Goal: Information Seeking & Learning: Learn about a topic

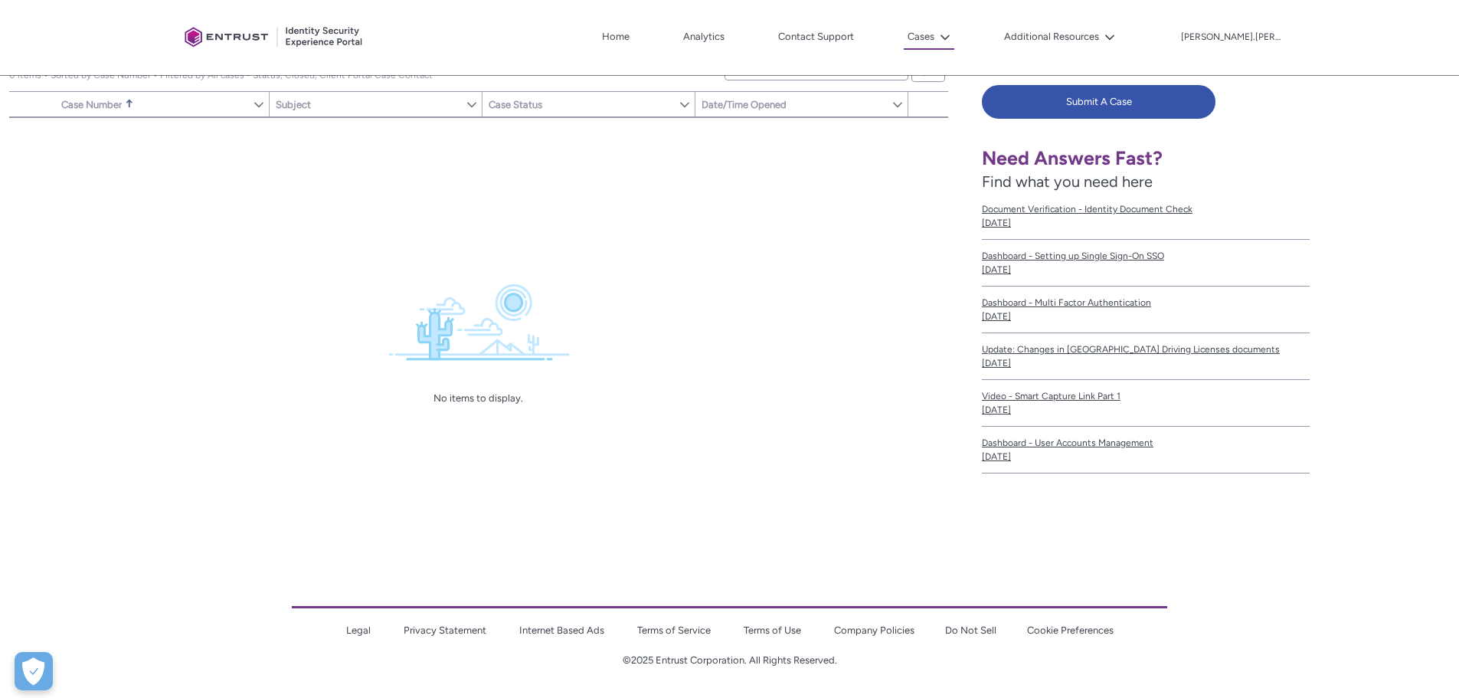
scroll to position [90, 0]
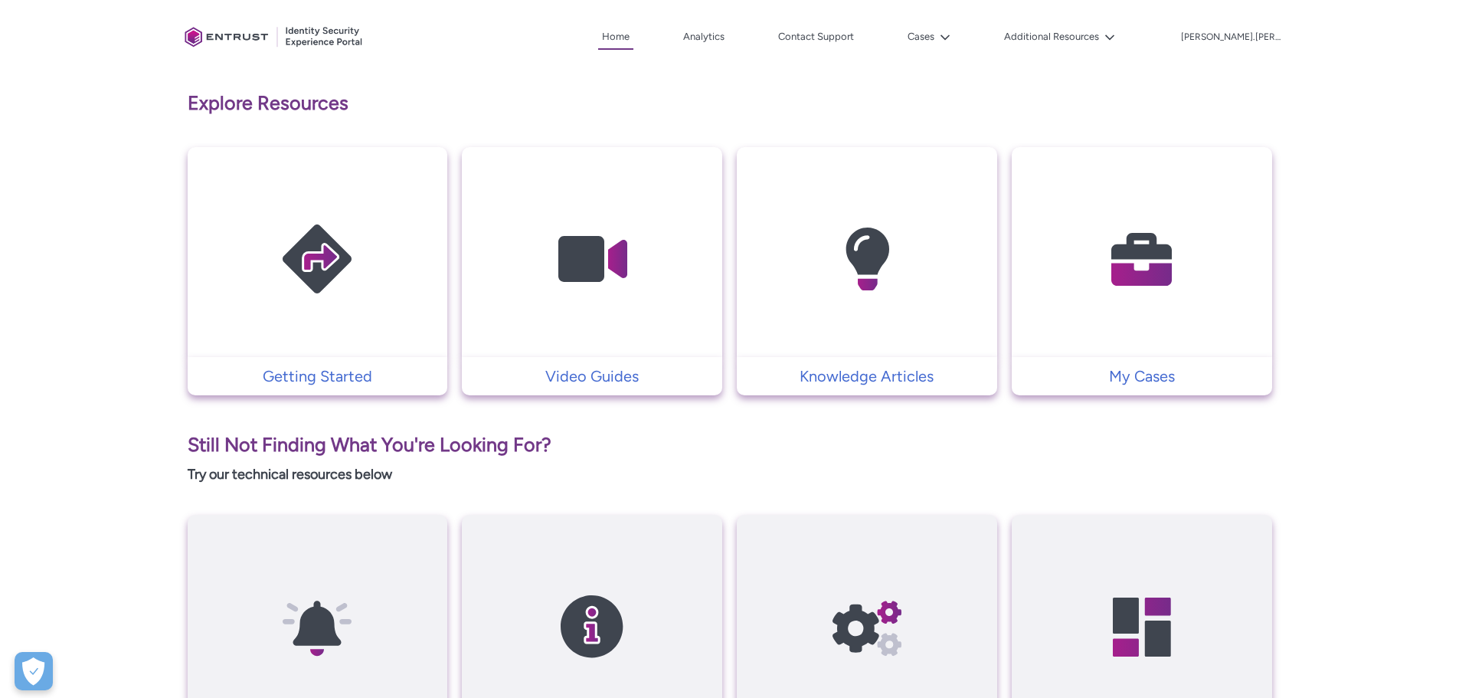
scroll to position [299, 0]
click at [324, 381] on p "Getting Started" at bounding box center [317, 376] width 245 height 23
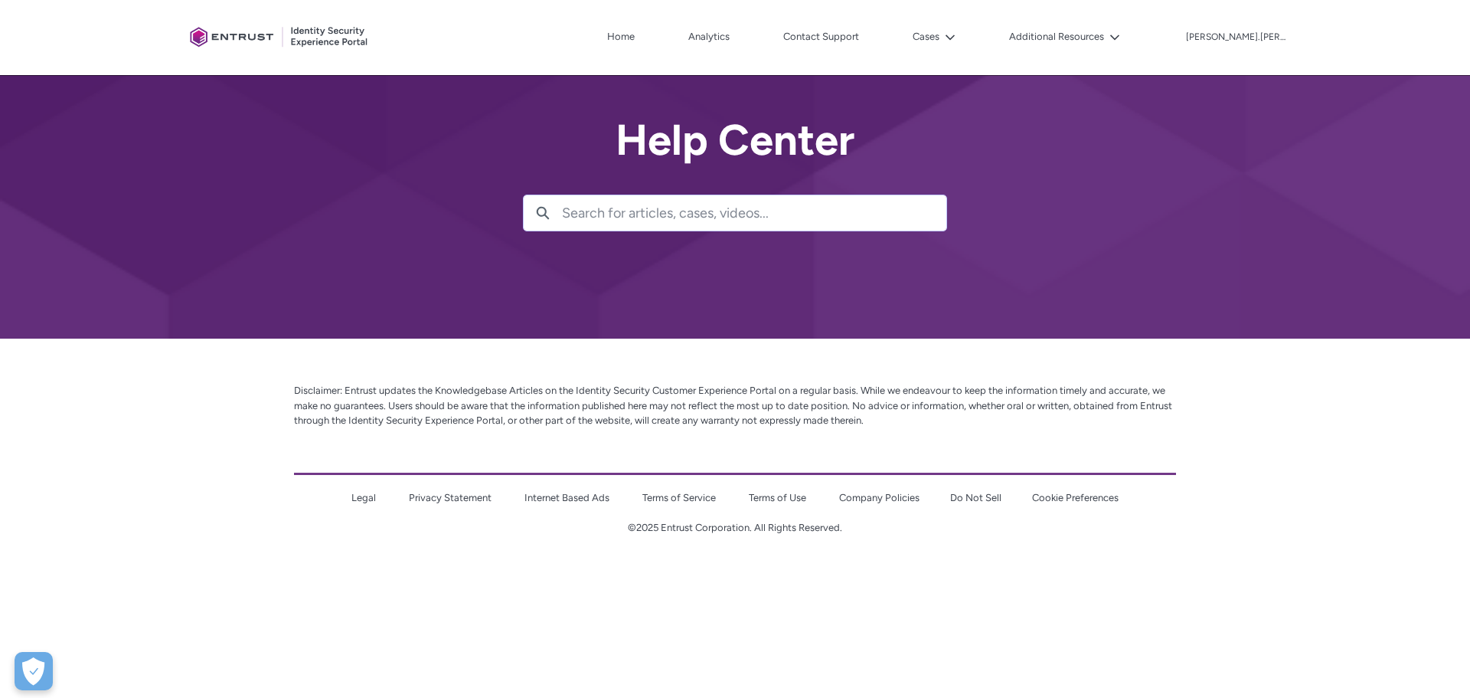
click at [826, 424] on p "Disclaimer: Entrust updates the Knowledgebase Articles on the Identity Security…" at bounding box center [735, 405] width 882 height 45
click at [826, 424] on div "Skip to Main Content Client Portal Home Analytics Contact Support Cases Additio…" at bounding box center [735, 282] width 1470 height 564
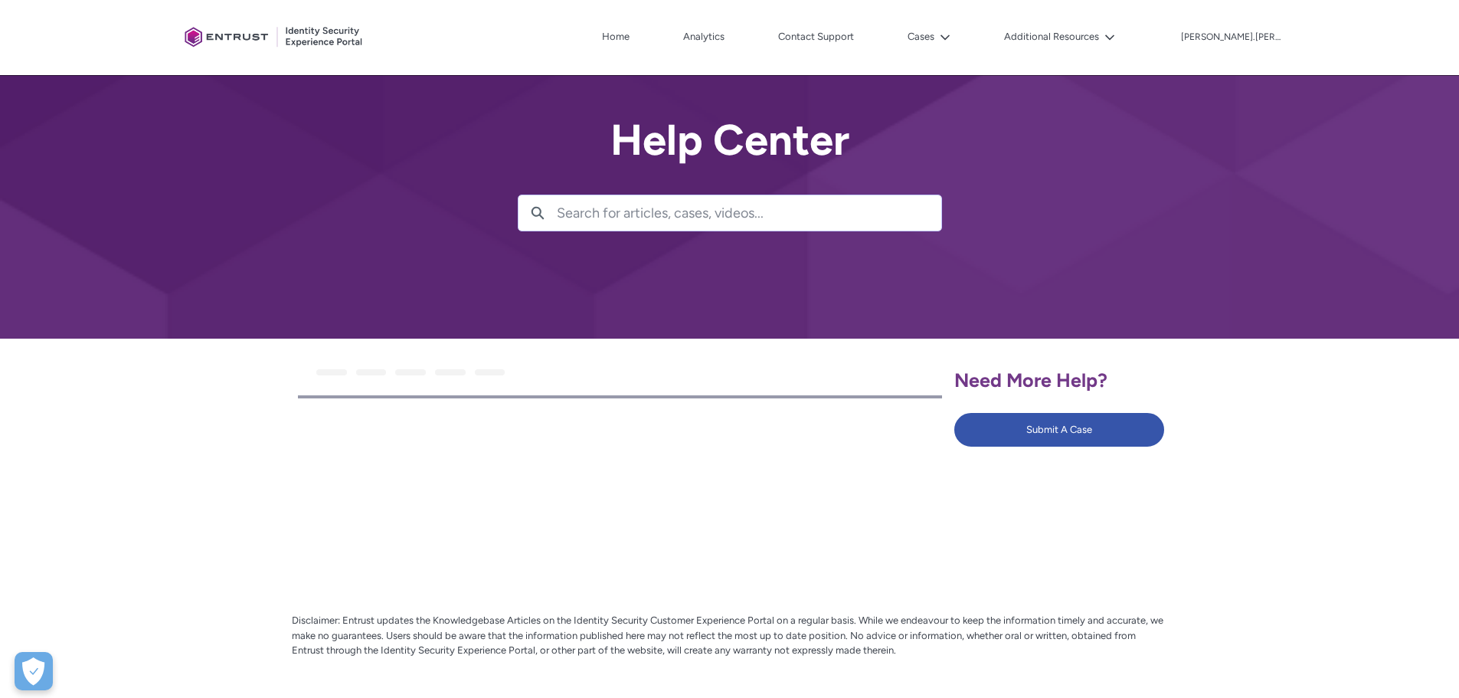
click at [826, 424] on div at bounding box center [620, 471] width 644 height 147
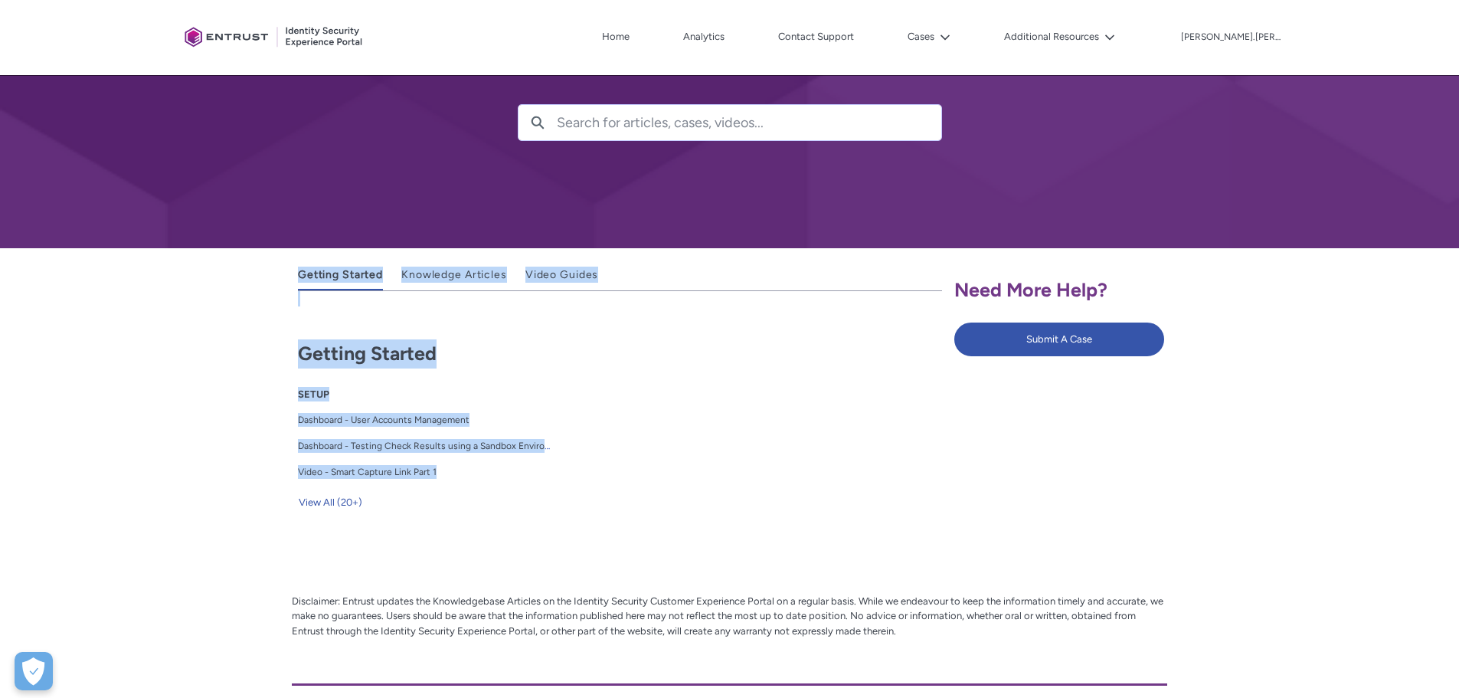
scroll to position [91, 0]
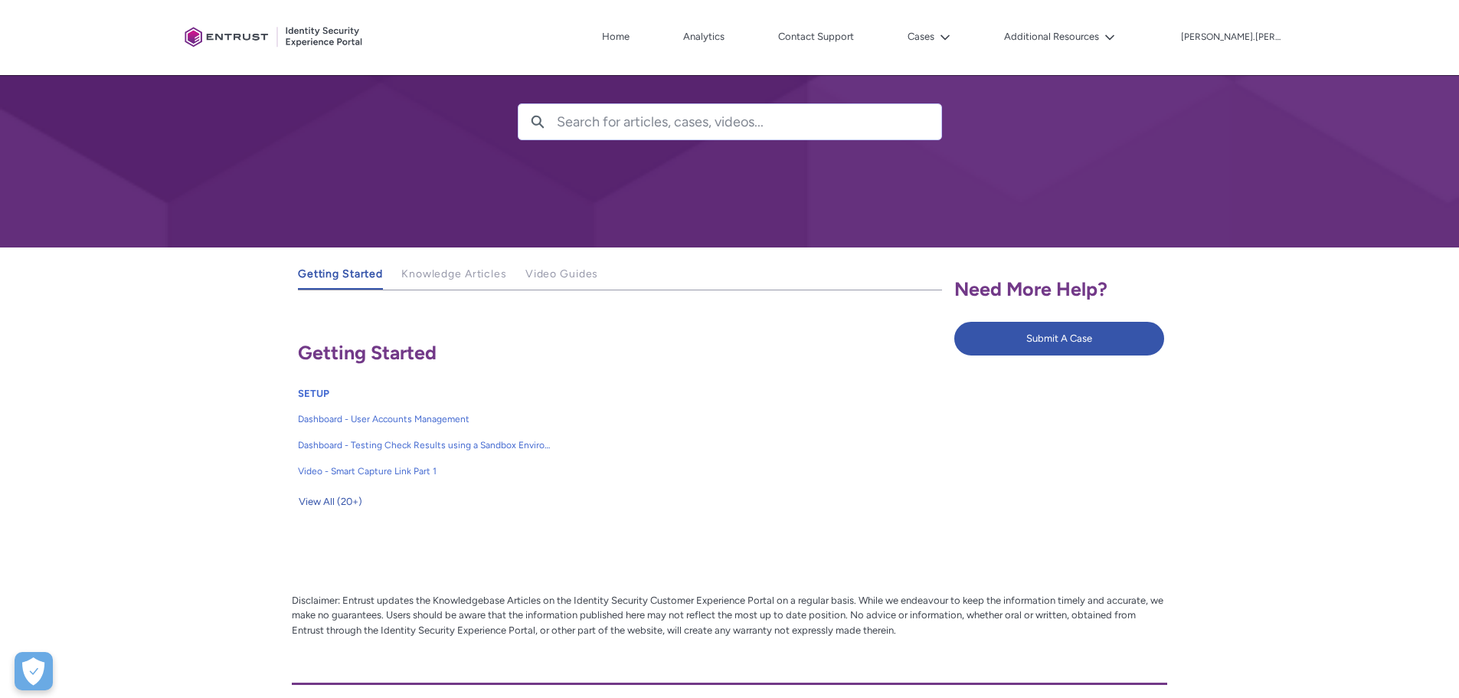
click at [132, 485] on div at bounding box center [182, 397] width 219 height 301
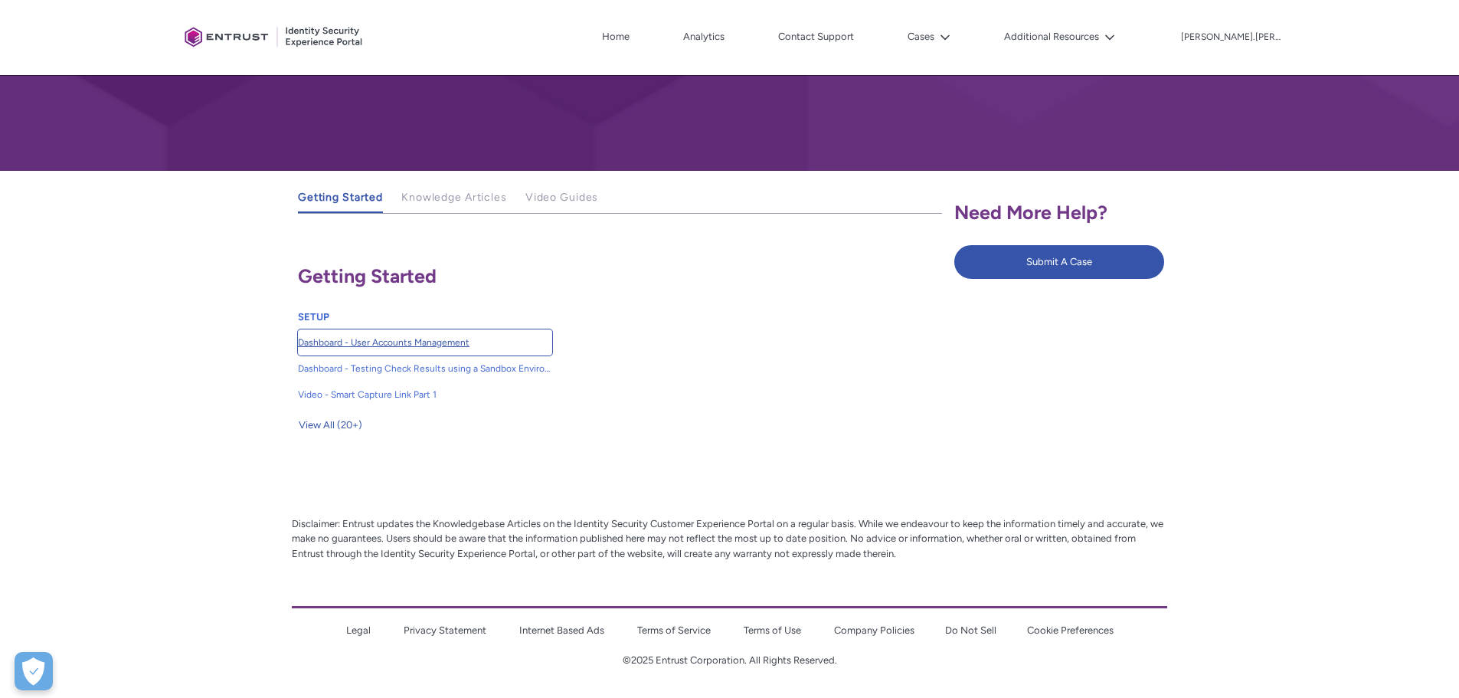
click at [440, 343] on span "Dashboard - User Accounts Management" at bounding box center [425, 342] width 254 height 14
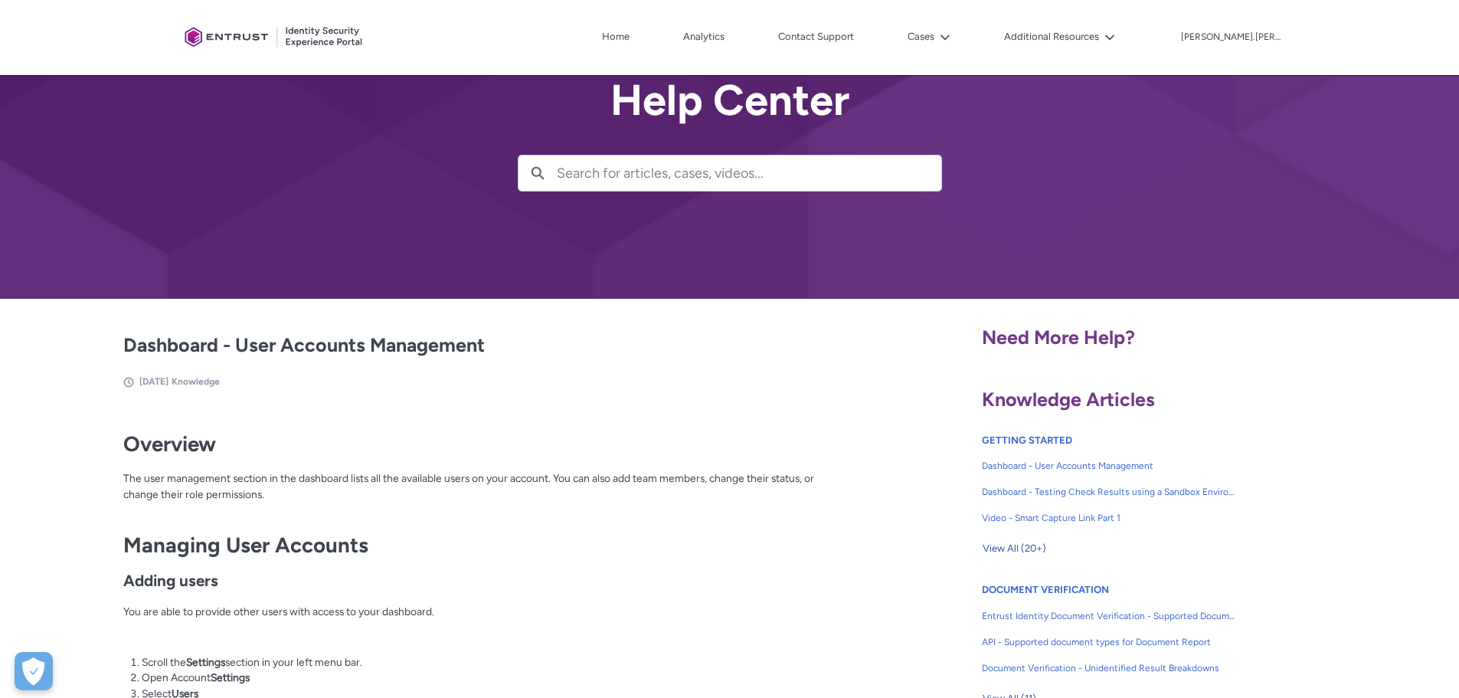
scroll to position [38, 0]
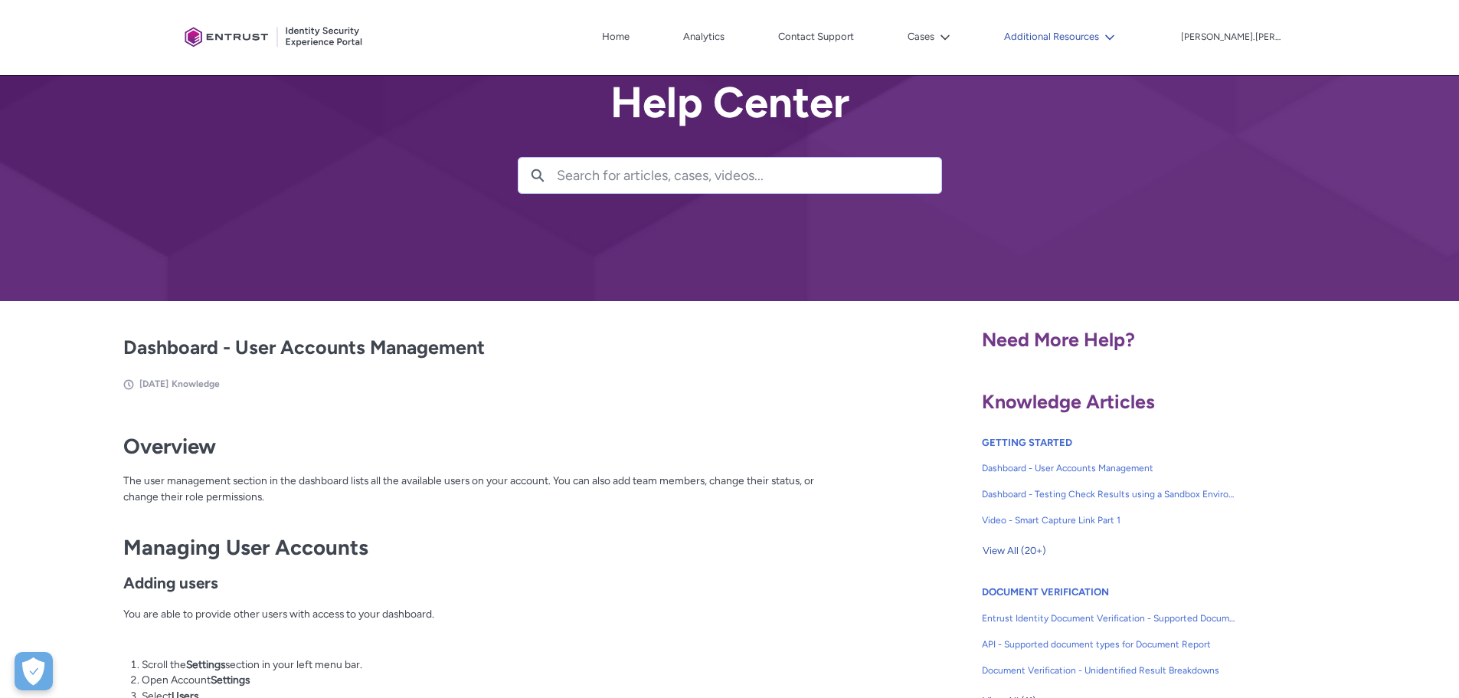
click at [1115, 35] on button "Additional Resources" at bounding box center [1059, 36] width 119 height 23
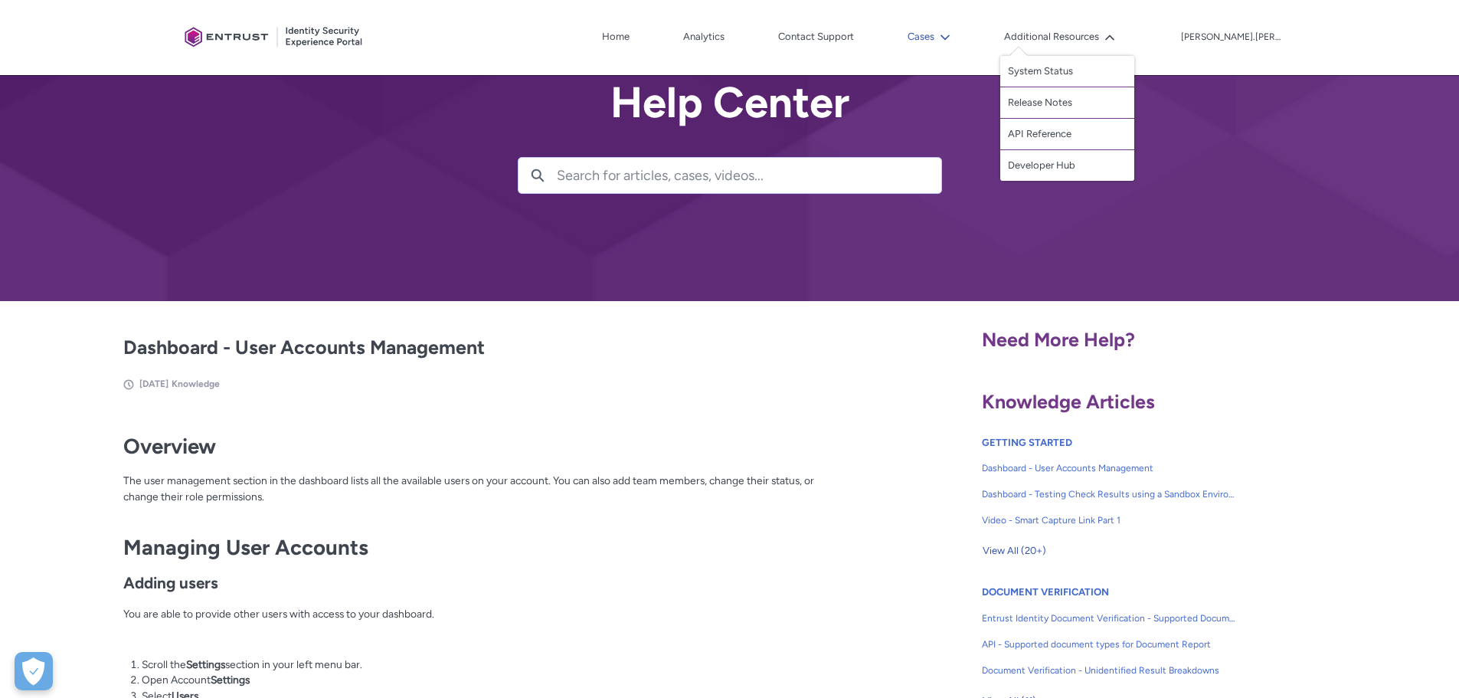
click at [950, 38] on lightning-icon at bounding box center [942, 36] width 16 height 11
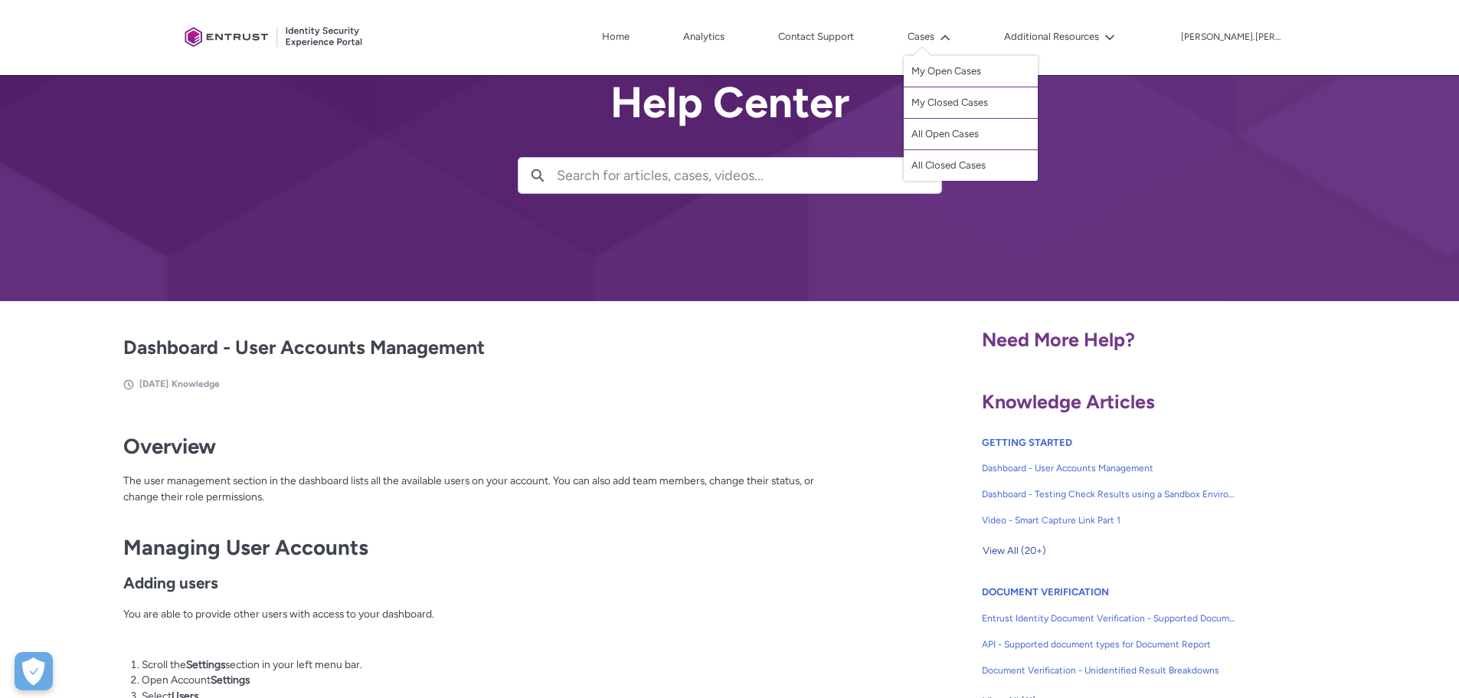
click at [609, 473] on p "The user management section in the dashboard lists all the available users on y…" at bounding box center [486, 495] width 727 height 47
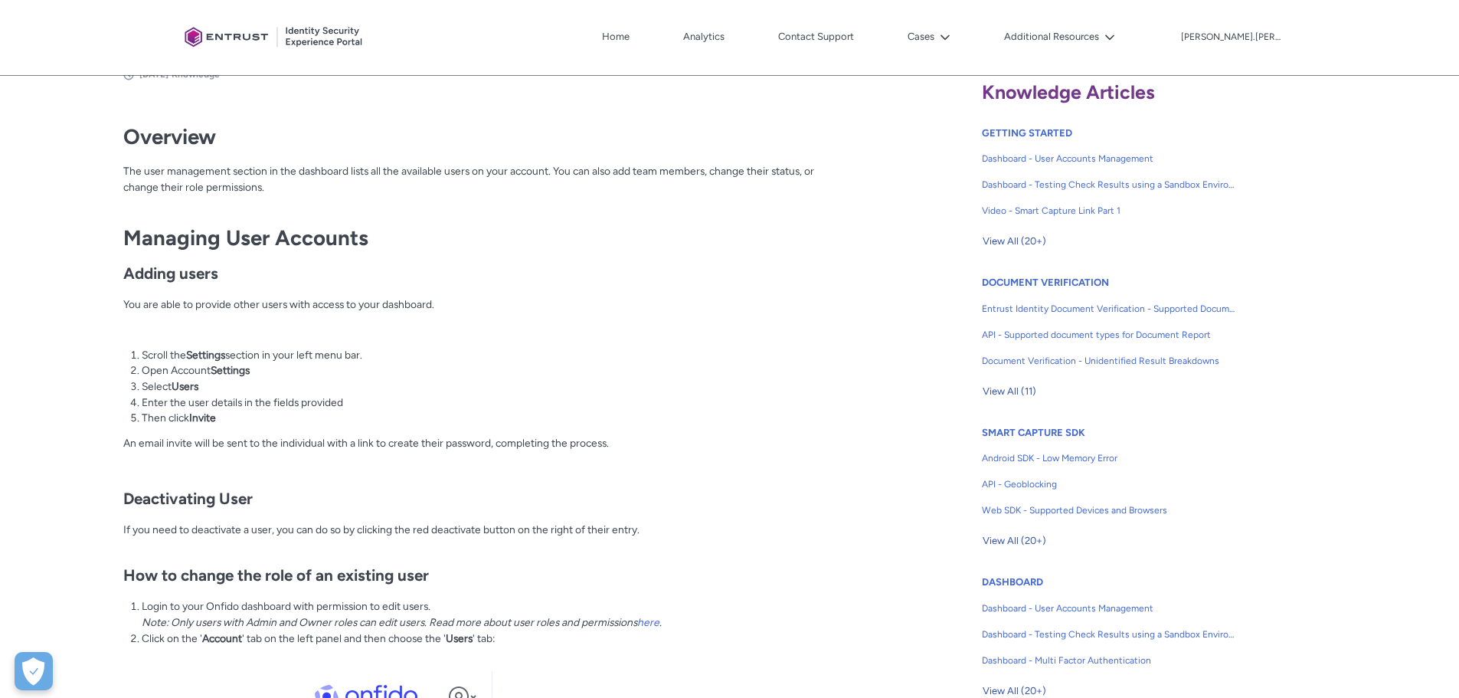
scroll to position [0, 0]
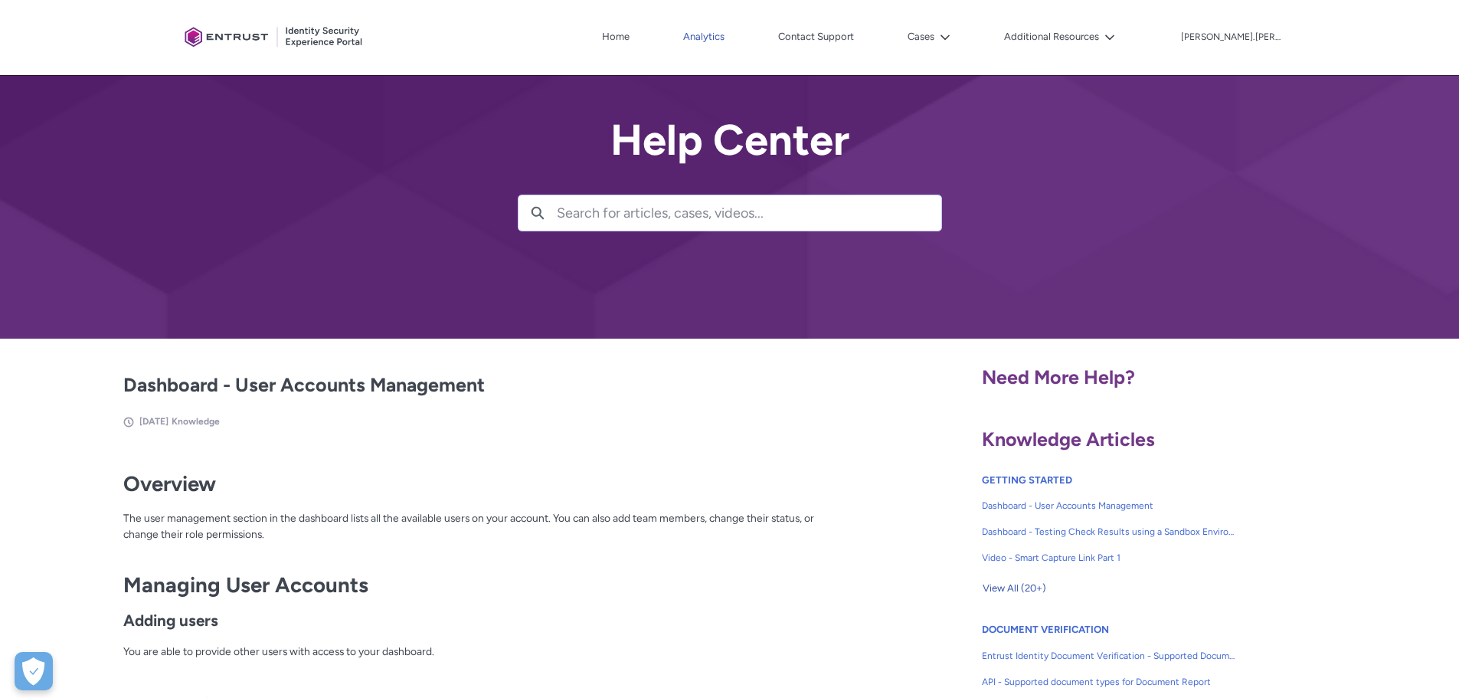
click at [728, 41] on link "Analytics" at bounding box center [703, 36] width 49 height 23
click at [672, 390] on h2 "Dashboard - User Accounts Management" at bounding box center [486, 385] width 727 height 29
